Goal: Task Accomplishment & Management: Manage account settings

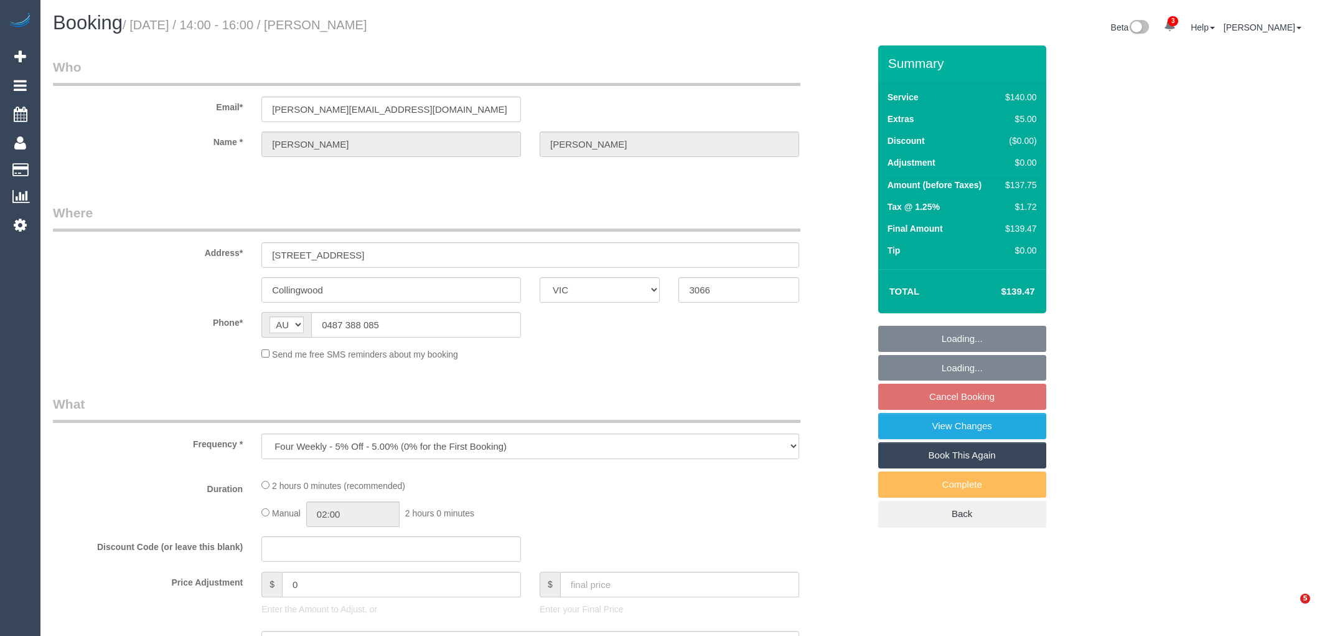
select select "VIC"
select select "string:stripe-pm_1RUMDB2GScqysDRVI4TwRVIl"
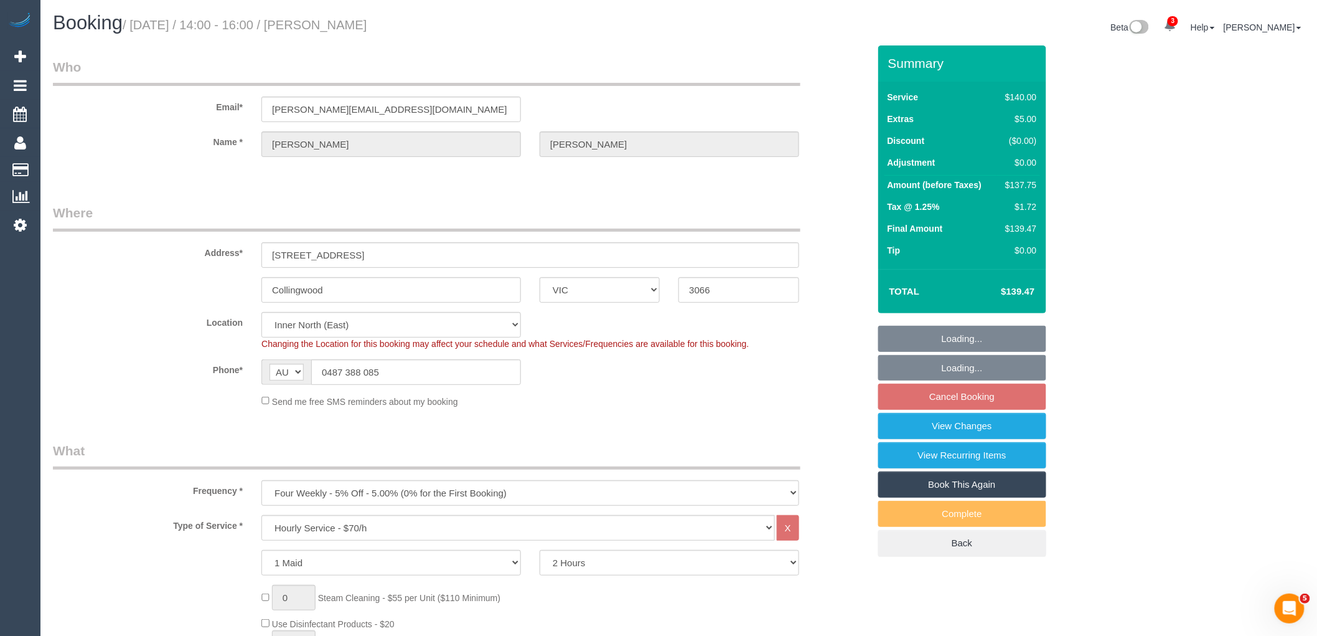
select select "object:769"
select select "number:27"
select select "number:16"
select select "number:19"
select select "number:22"
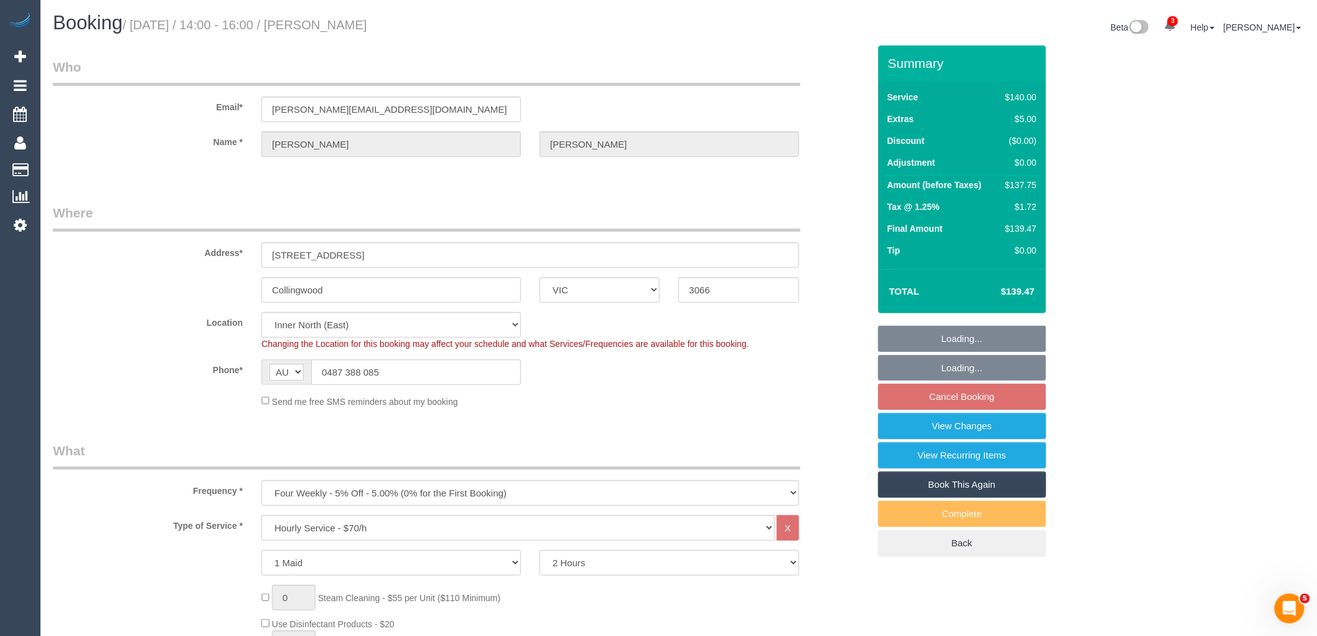
select select "number:34"
select select "number:12"
select select "spot1"
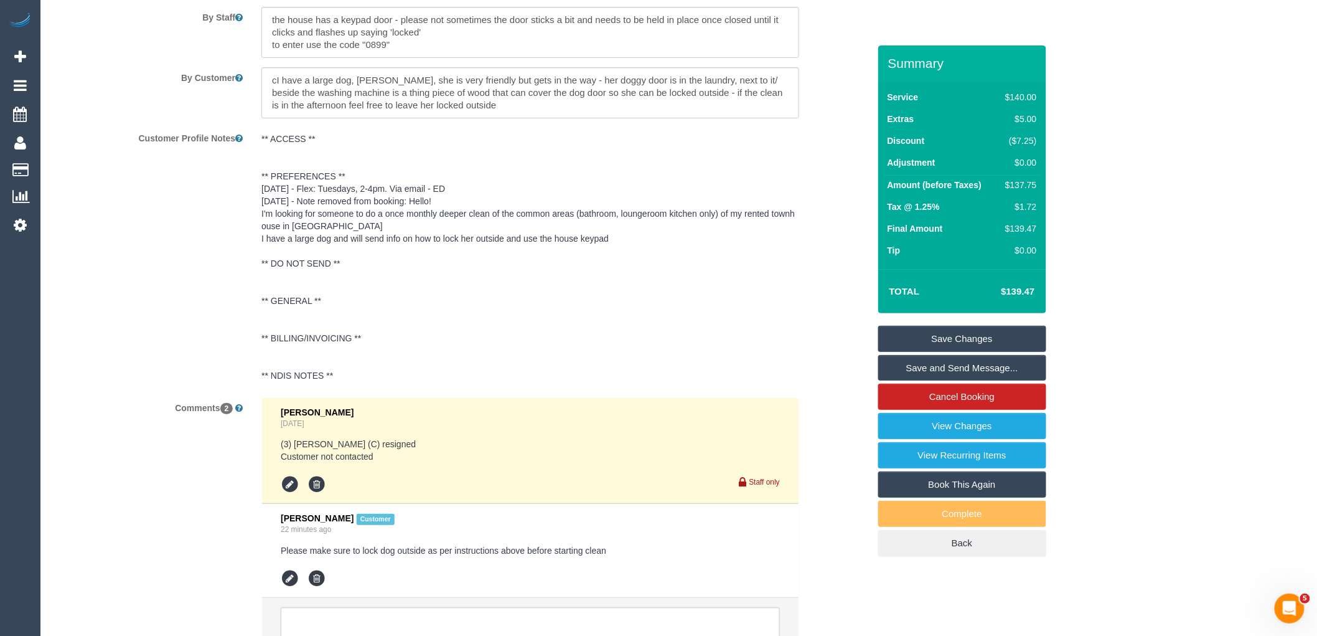
scroll to position [2075, 0]
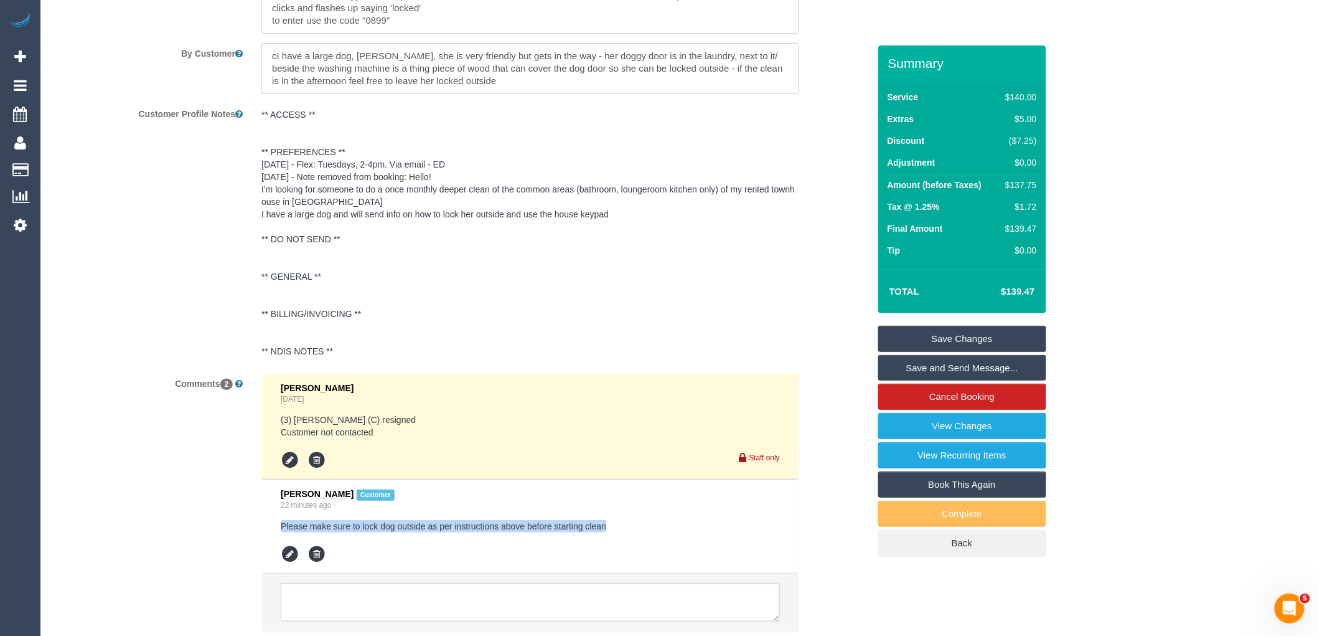
drag, startPoint x: 637, startPoint y: 536, endPoint x: 164, endPoint y: 532, distance: 473.1
click at [164, 532] on div "Comments 2 [PERSON_NAME] [DATE] (3) [PERSON_NAME] (C) resigned Customer not con…" at bounding box center [461, 508] width 835 height 271
copy pre "Please make sure to lock dog outside as per instructions above before starting …"
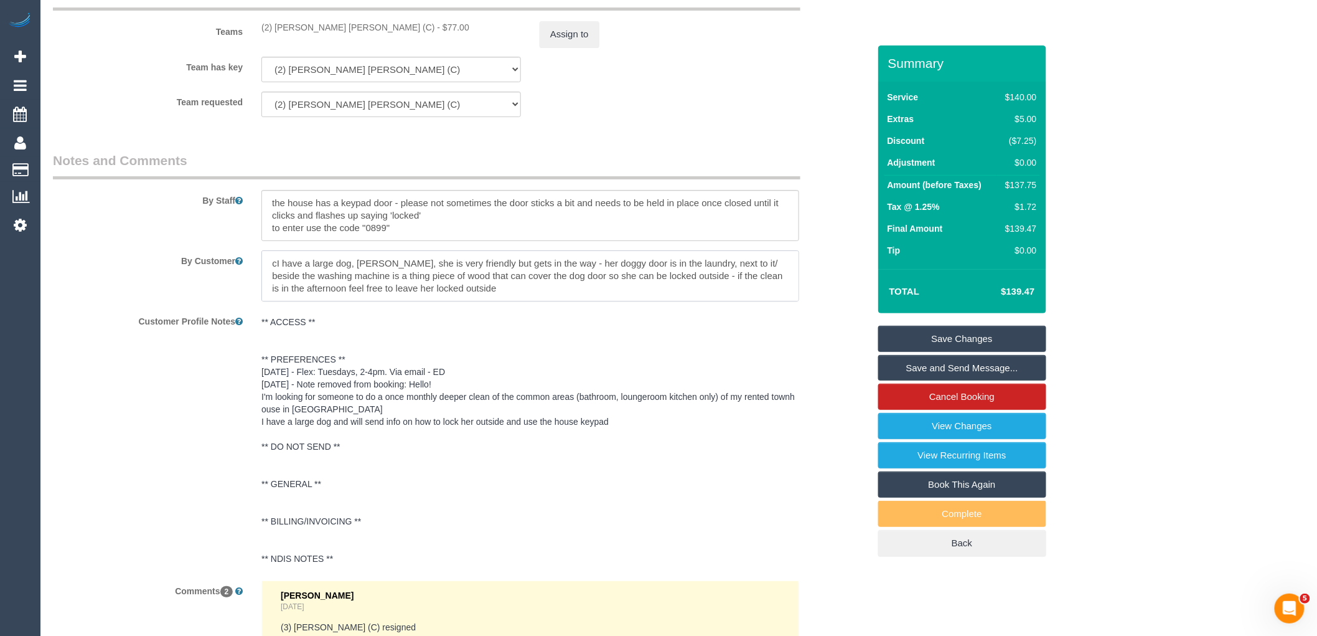
click at [265, 268] on textarea at bounding box center [530, 275] width 538 height 51
paste textarea "Please make sure to lock dog outside as per instructions above before starting …"
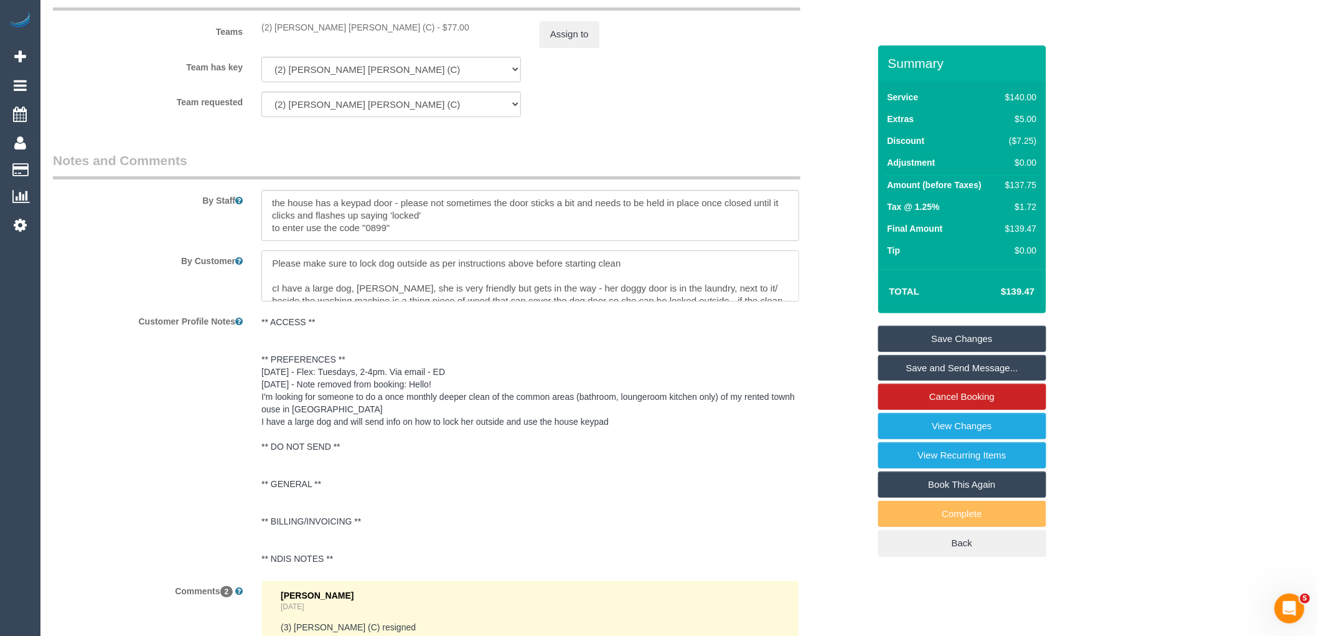
type textarea "Please make sure to lock dog outside as per instructions above before starting …"
click at [982, 344] on link "Save Changes" at bounding box center [962, 339] width 168 height 26
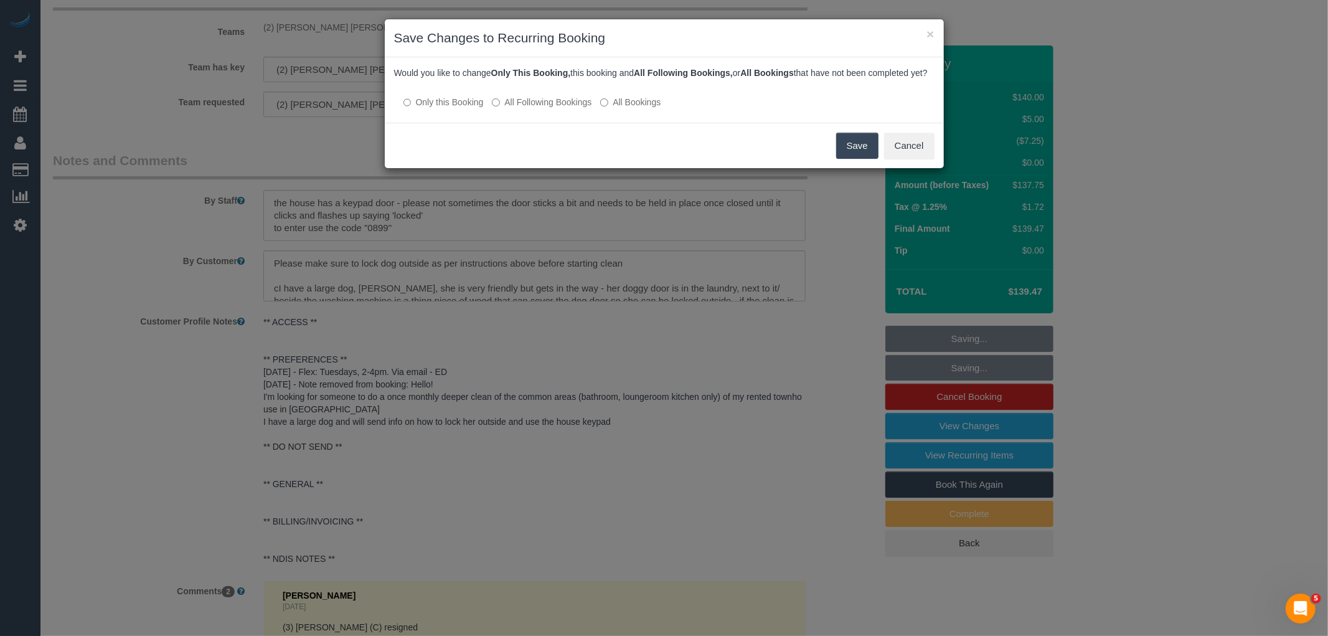
click at [519, 108] on label "All Following Bookings" at bounding box center [542, 102] width 100 height 12
click at [875, 151] on button "Save" at bounding box center [857, 146] width 42 height 26
